Goal: Information Seeking & Learning: Learn about a topic

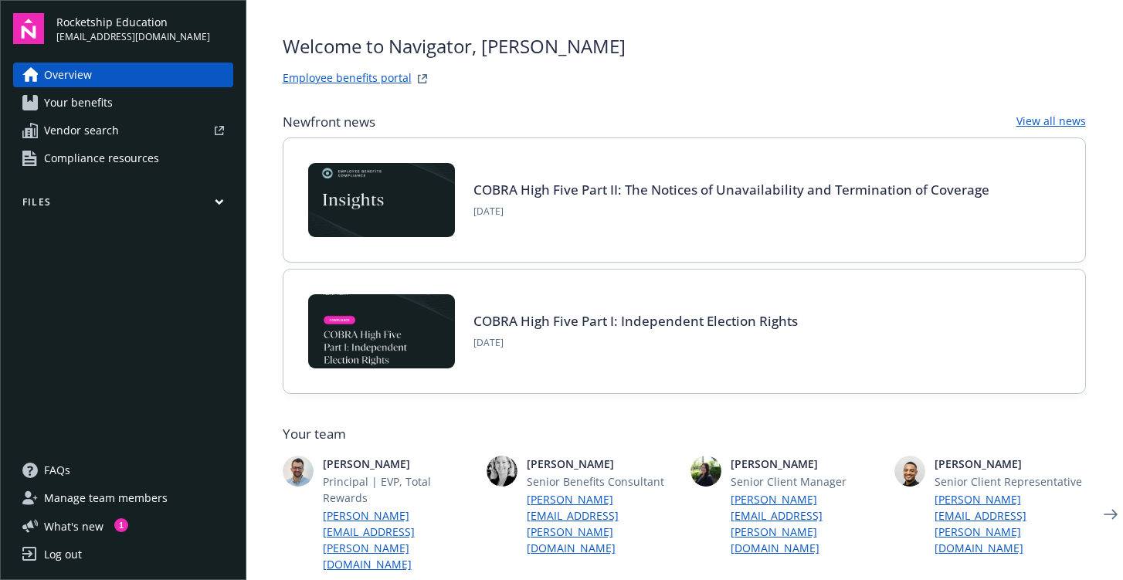
scroll to position [39, 1]
